Goal: Task Accomplishment & Management: Use online tool/utility

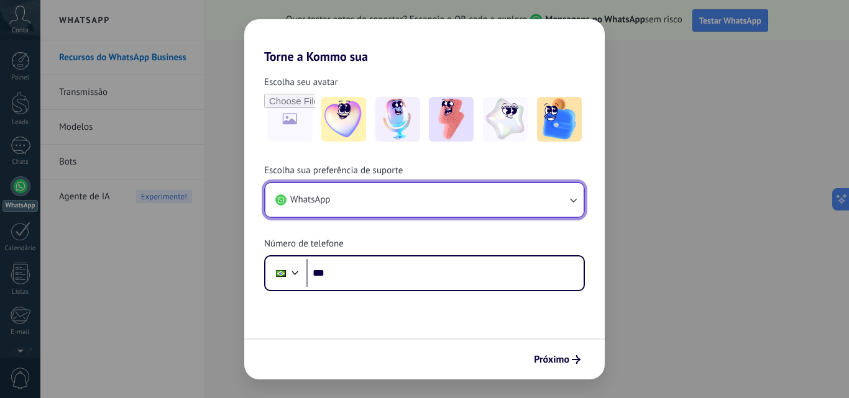
click at [574, 194] on icon "button" at bounding box center [573, 200] width 12 height 12
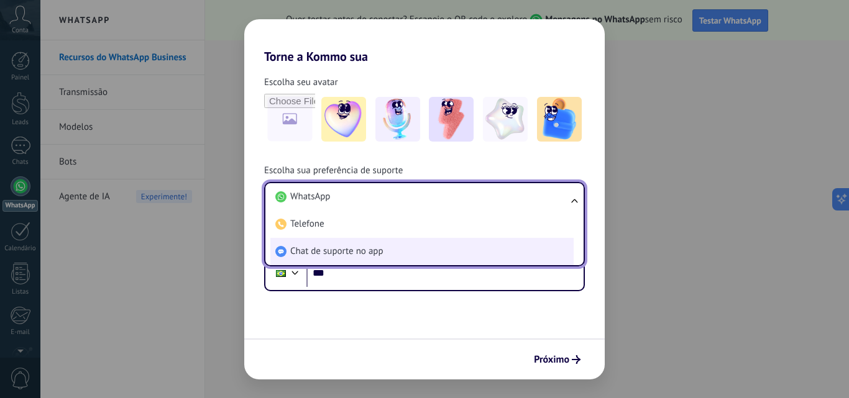
click at [423, 243] on li "Chat de suporte no app" at bounding box center [421, 251] width 303 height 27
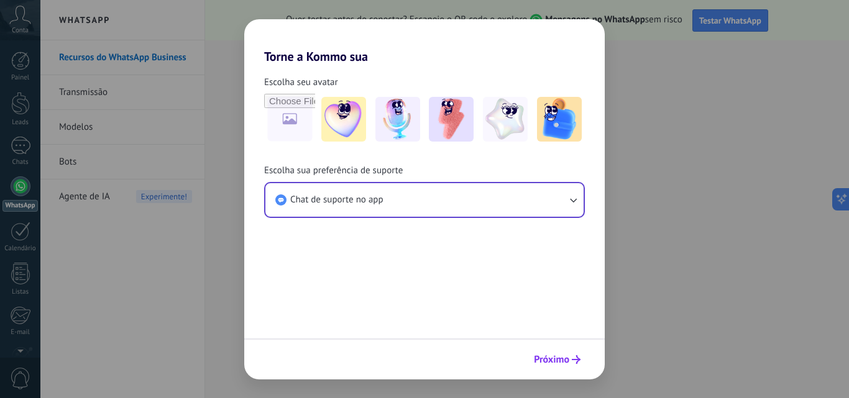
click at [576, 362] on use "submit" at bounding box center [576, 359] width 9 height 9
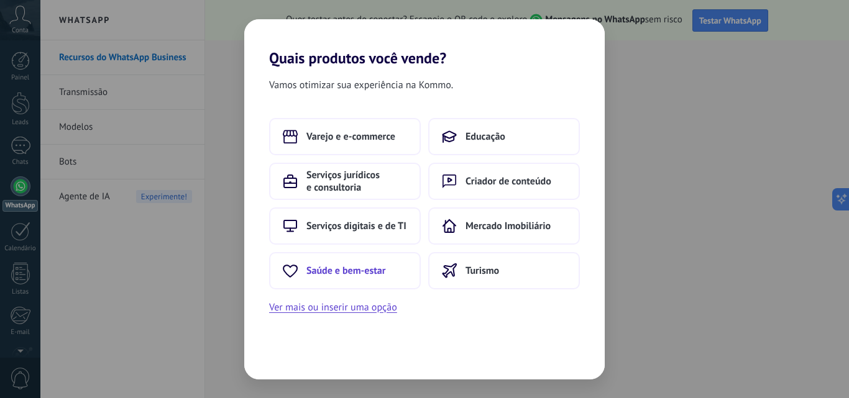
click at [372, 276] on span "Saúde e bem-estar" at bounding box center [345, 271] width 79 height 12
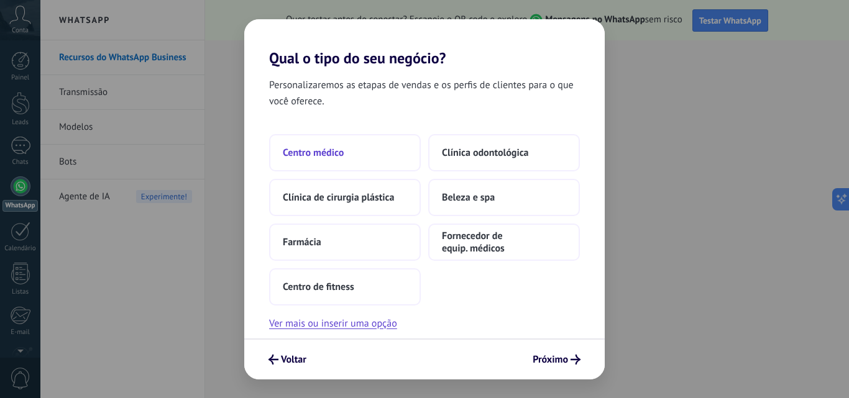
click at [341, 151] on span "Centro médico" at bounding box center [313, 153] width 61 height 12
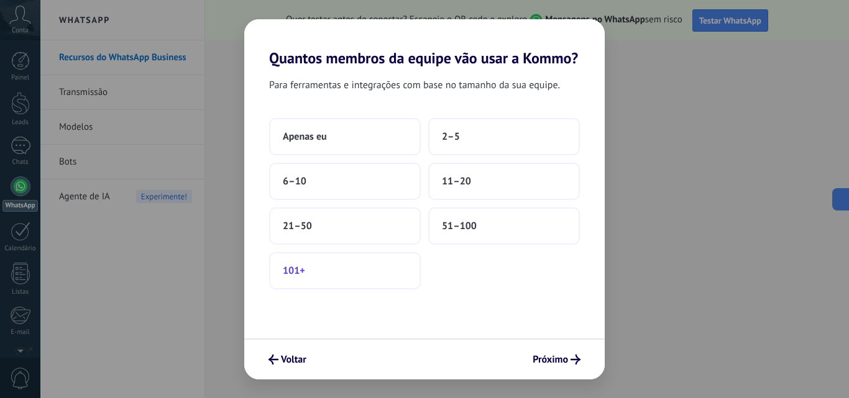
click at [363, 262] on button "101+" at bounding box center [345, 270] width 152 height 37
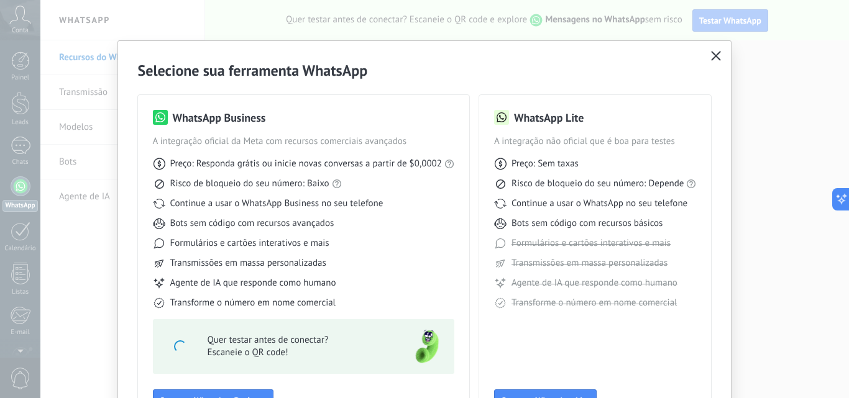
click at [724, 40] on div "Selecione sua ferramenta WhatsApp WhatsApp Business A integração oficial da Met…" at bounding box center [424, 243] width 614 height 407
click at [713, 62] on span "button" at bounding box center [716, 56] width 10 height 11
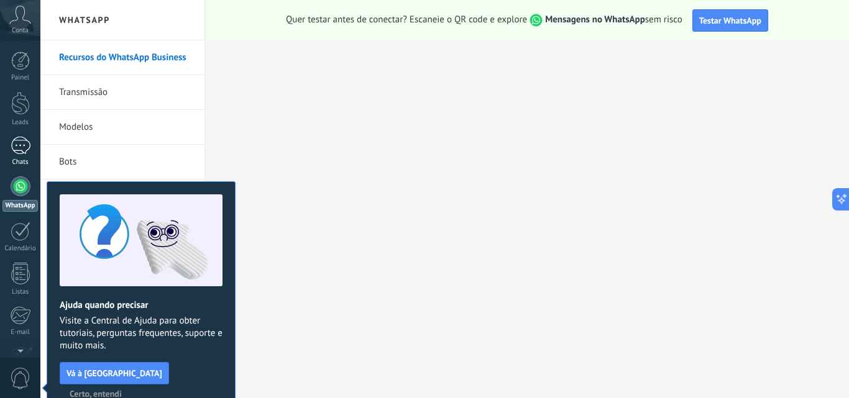
click at [22, 164] on div "Chats" at bounding box center [20, 162] width 36 height 8
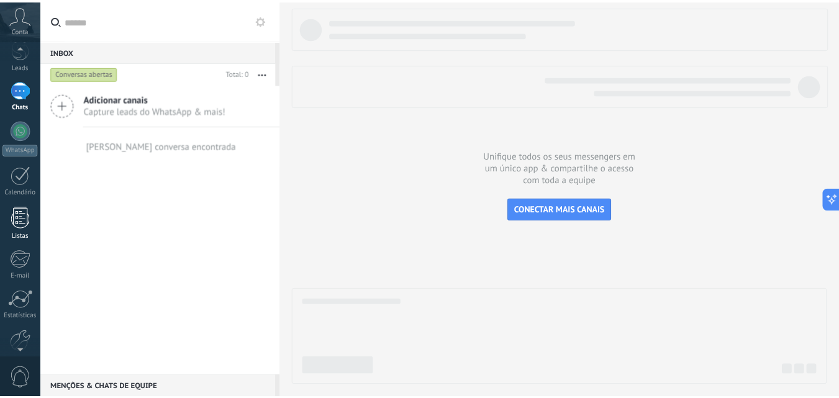
scroll to position [119, 0]
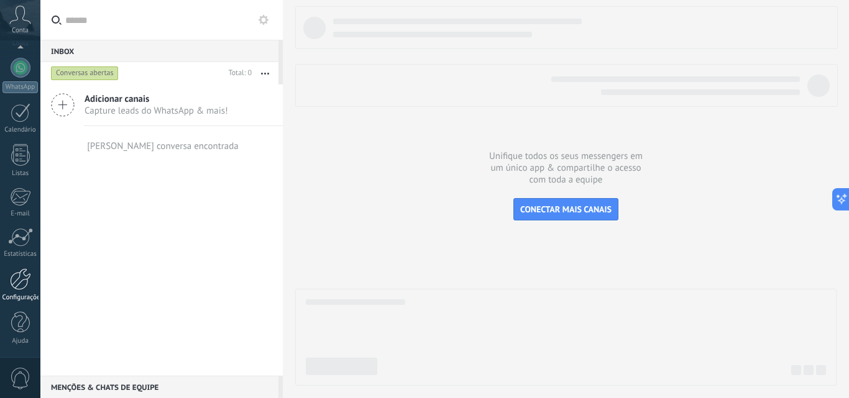
click at [24, 280] on div at bounding box center [20, 279] width 21 height 22
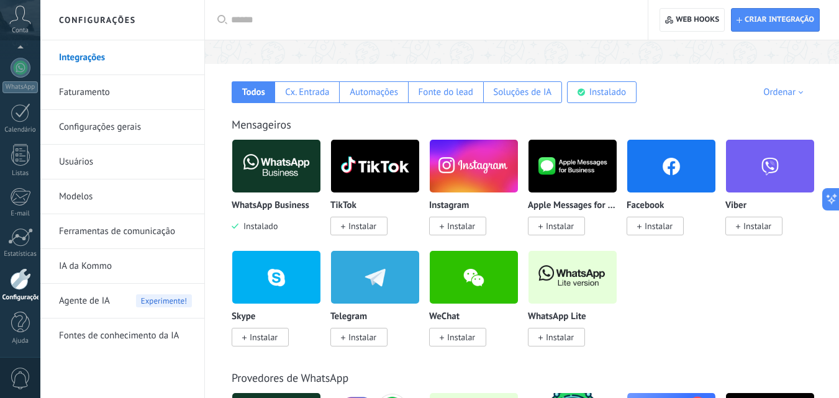
scroll to position [186, 0]
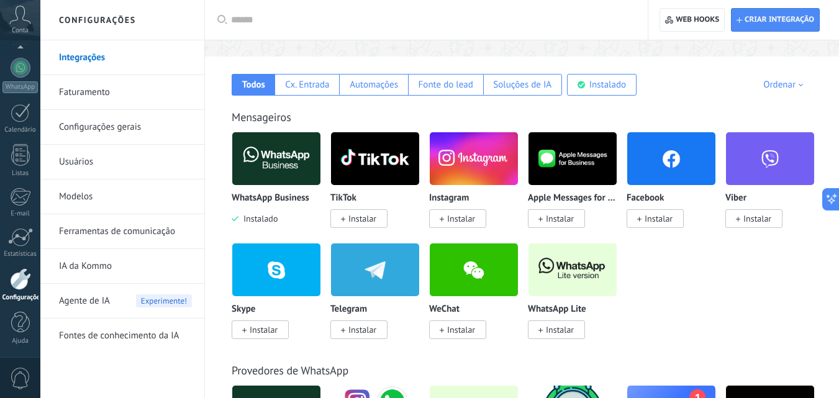
click at [573, 326] on span "Instalar" at bounding box center [560, 329] width 28 height 11
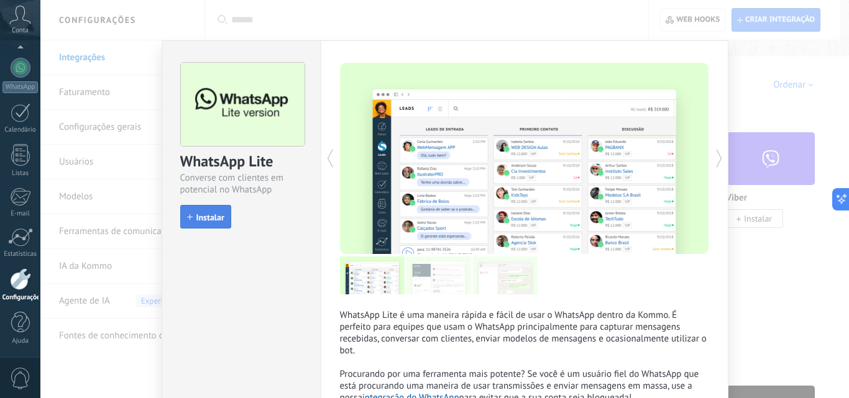
click at [224, 221] on button "Instalar" at bounding box center [205, 217] width 51 height 24
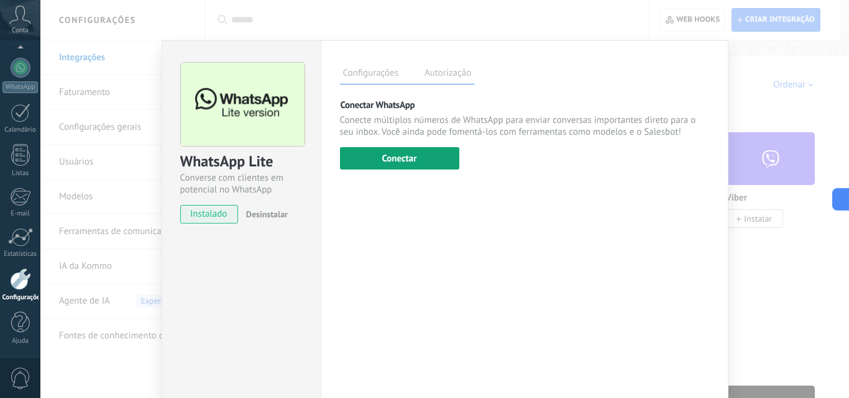
click at [420, 155] on button "Conectar" at bounding box center [399, 158] width 119 height 22
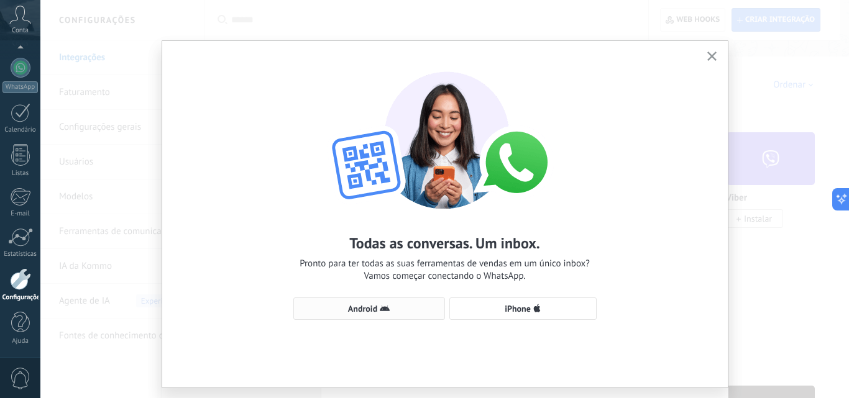
click at [375, 303] on button "Android" at bounding box center [369, 309] width 152 height 22
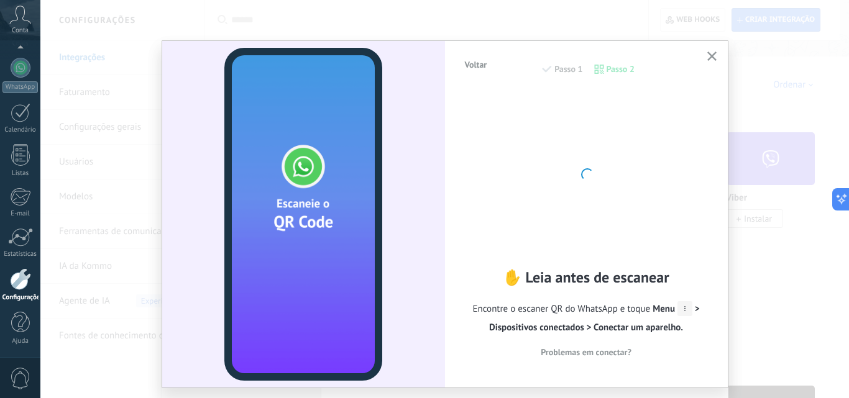
click at [707, 54] on use "button" at bounding box center [711, 56] width 9 height 9
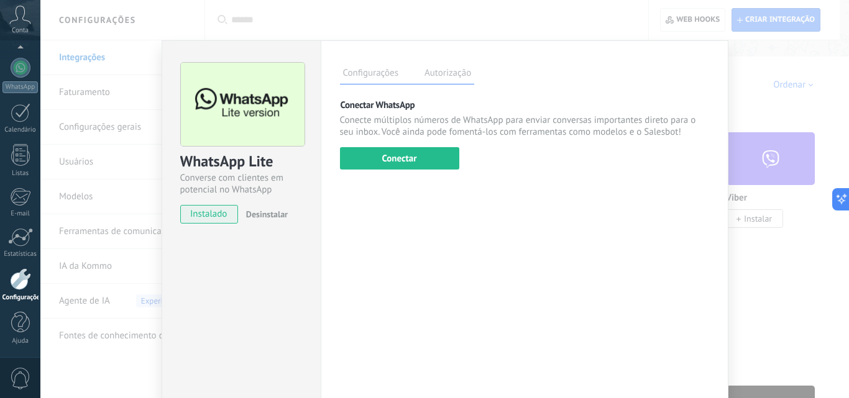
click at [751, 103] on div "WhatsApp Lite Converse com clientes em potencial no WhatsApp instalado Desinsta…" at bounding box center [444, 199] width 808 height 398
